Goal: Task Accomplishment & Management: Manage account settings

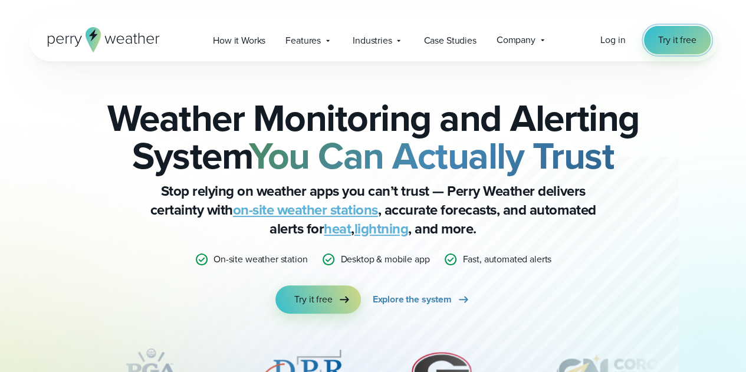
click at [685, 45] on span "Try it free" at bounding box center [677, 40] width 38 height 14
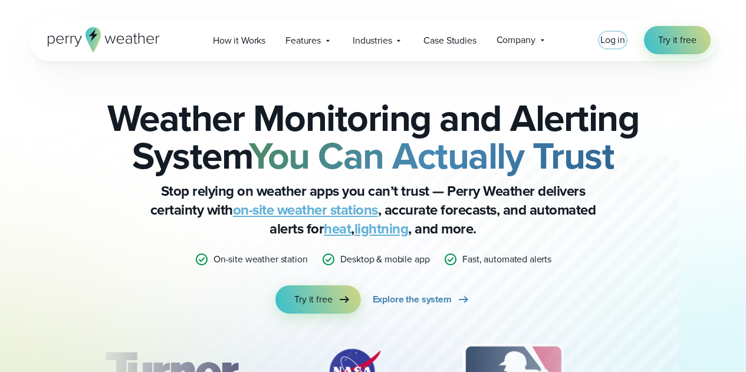
click at [603, 44] on span "Log in" at bounding box center [612, 40] width 25 height 14
